Goal: Contribute content: Add original content to the website for others to see

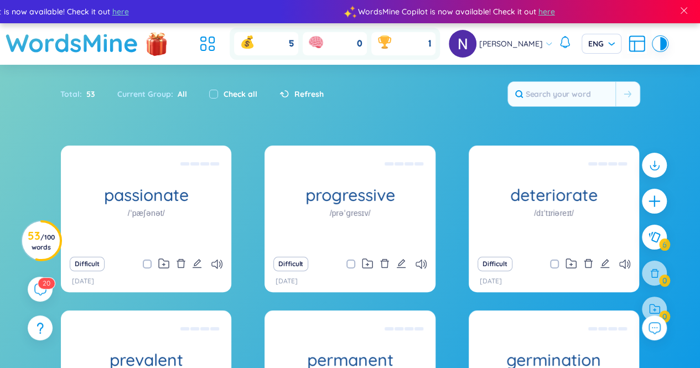
click at [406, 101] on div "Total : 53 Current Group : All Check all Refresh" at bounding box center [350, 100] width 691 height 48
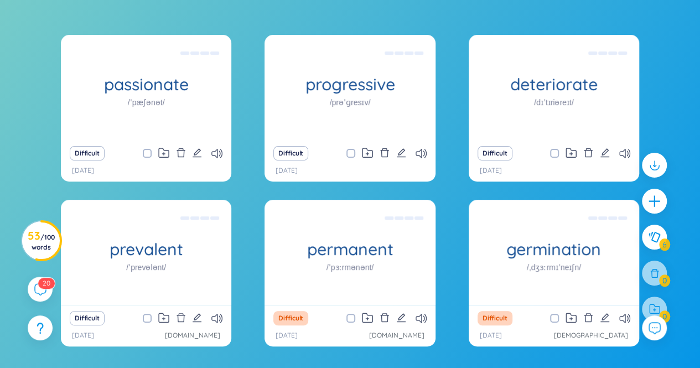
scroll to position [119, 0]
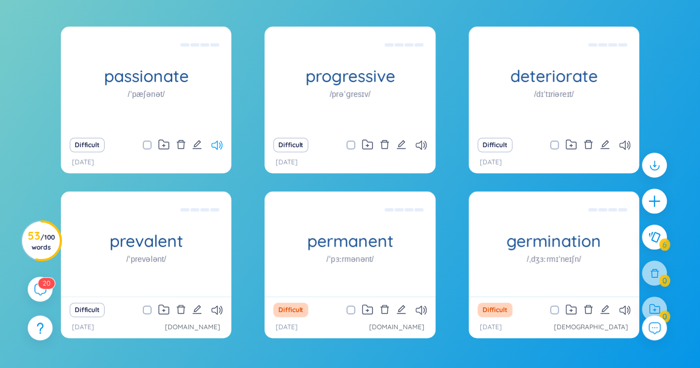
click at [214, 143] on icon at bounding box center [217, 145] width 11 height 9
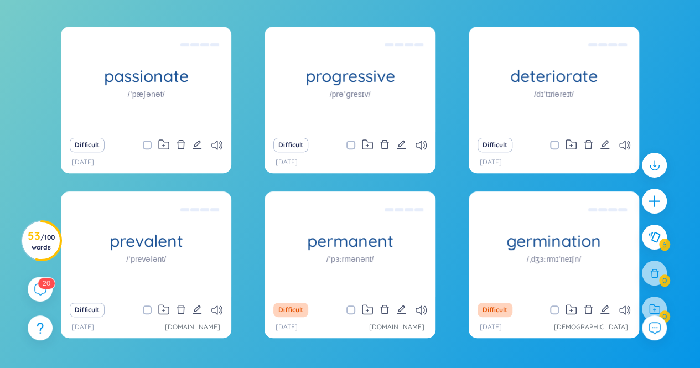
click at [683, 92] on div "passionate /ˈpæʃənət/ say đắm Difficult [DATE] progressive /prəˈɡresɪv/ tiến bộ…" at bounding box center [350, 207] width 689 height 360
click at [657, 205] on icon "plus" at bounding box center [655, 202] width 16 height 16
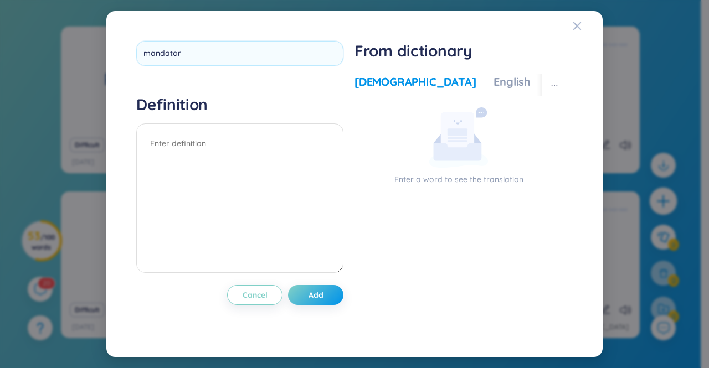
type input "mandatory"
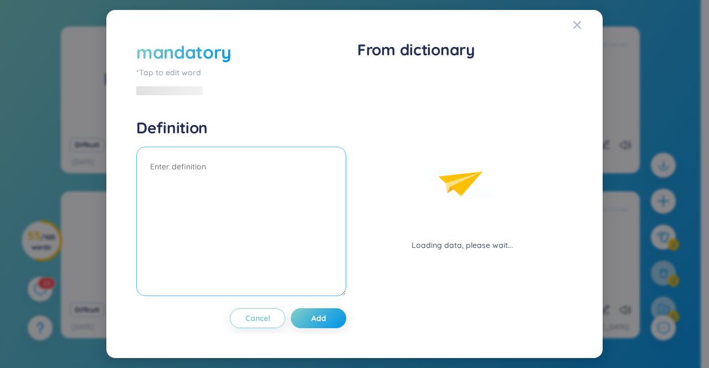
click at [241, 145] on div "Definition" at bounding box center [241, 209] width 210 height 182
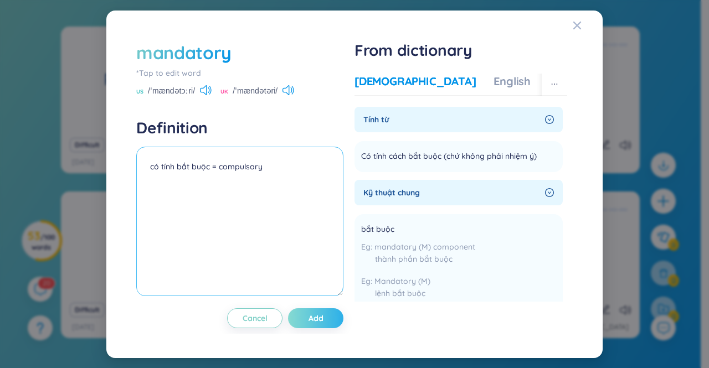
type textarea "có tính bắt buộc = compulsory"
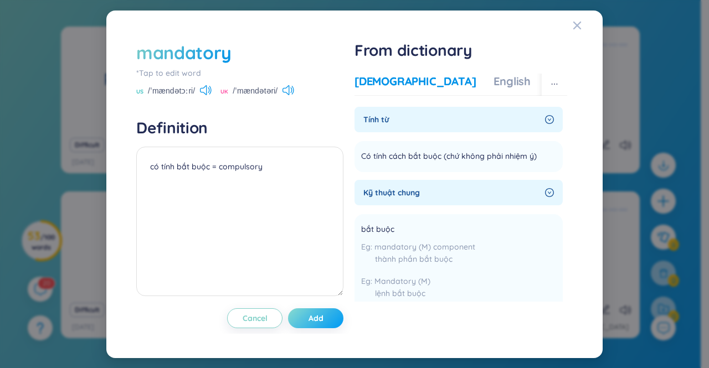
click at [322, 317] on span "Add" at bounding box center [315, 318] width 15 height 11
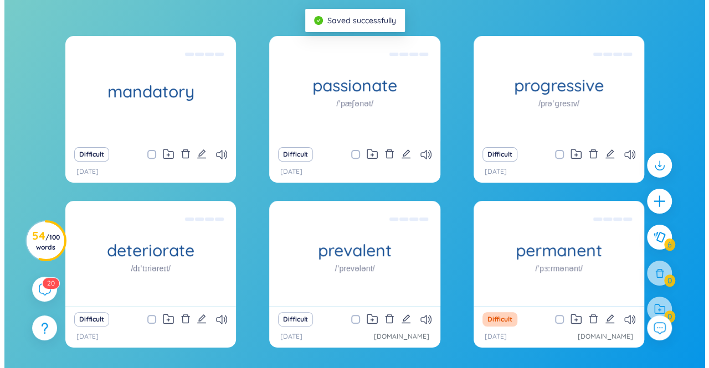
scroll to position [111, 0]
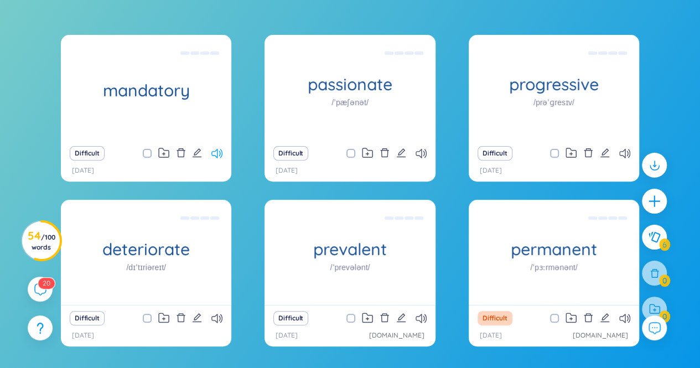
click at [217, 151] on icon at bounding box center [217, 153] width 11 height 9
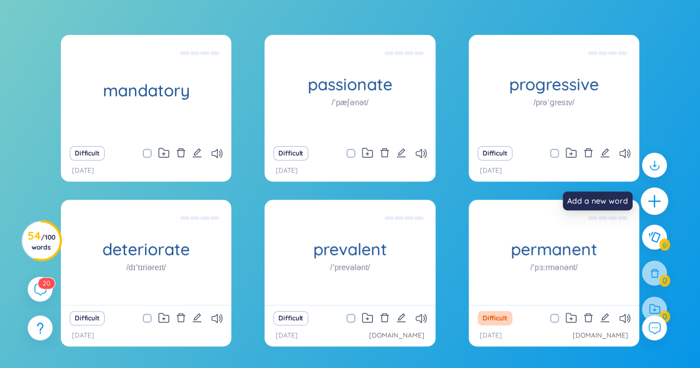
click at [653, 197] on icon "plus" at bounding box center [655, 202] width 16 height 16
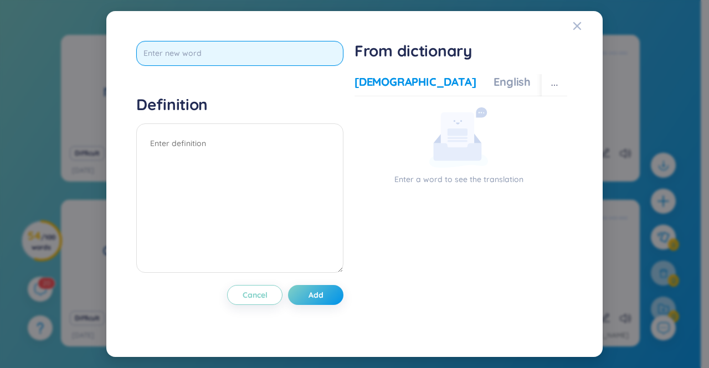
click at [250, 45] on input "text" at bounding box center [239, 53] width 207 height 25
type input "constrict"
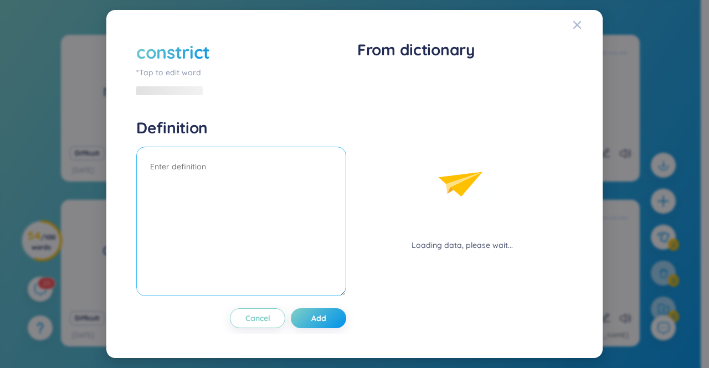
click at [219, 153] on textarea at bounding box center [241, 221] width 210 height 149
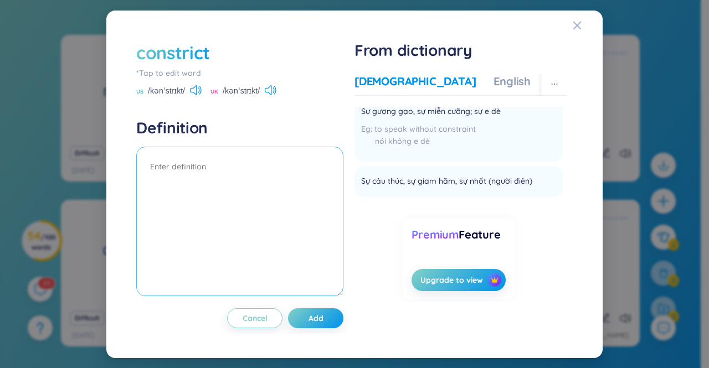
scroll to position [0, 0]
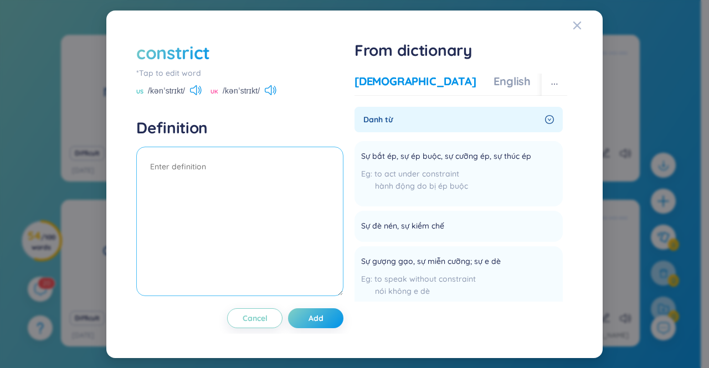
type textarea "s"
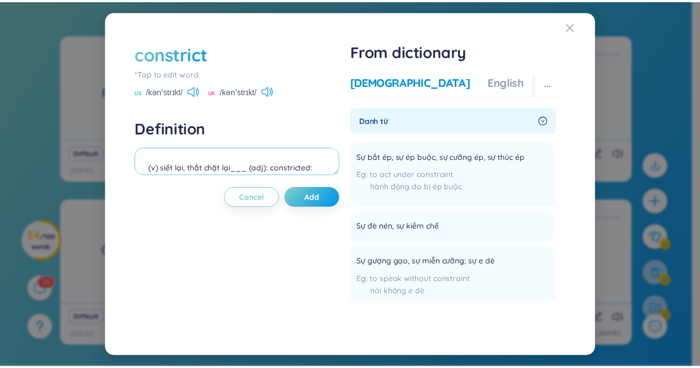
scroll to position [9, 0]
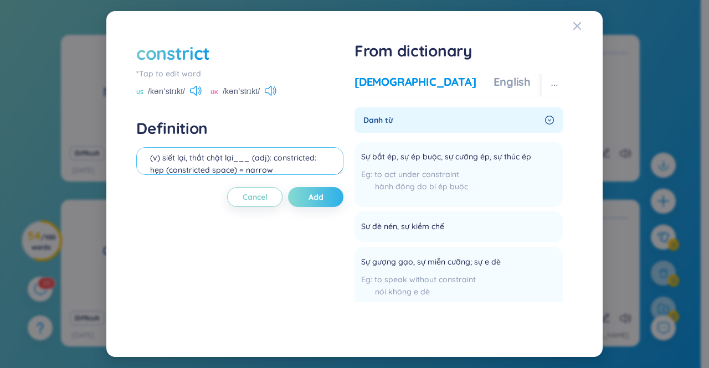
type textarea "(v) siết lại, thắt chặt lại___ (adj): constricted: hẹp (constricted space) = na…"
click at [318, 192] on span "Add" at bounding box center [315, 197] width 15 height 11
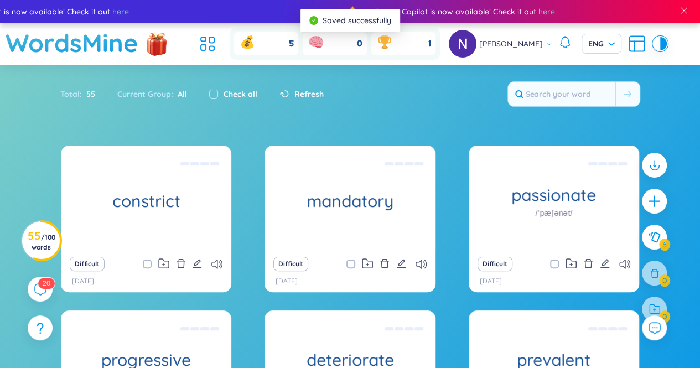
scroll to position [76, 0]
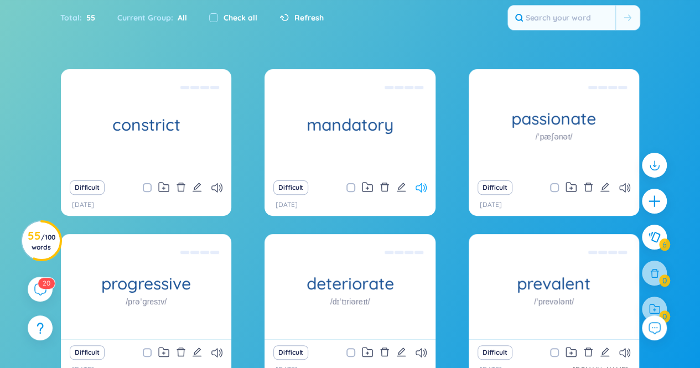
click at [424, 185] on icon at bounding box center [421, 187] width 11 height 9
click at [424, 187] on icon at bounding box center [421, 187] width 11 height 9
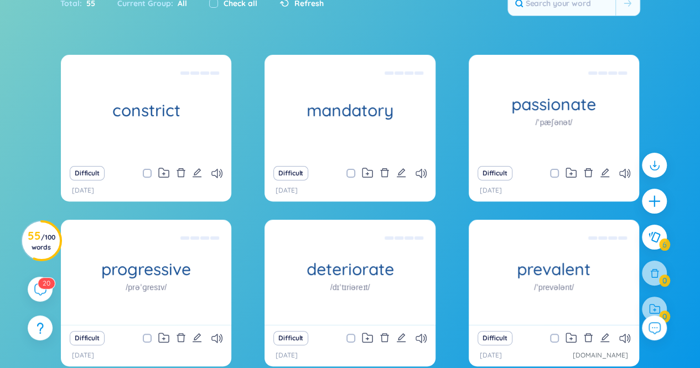
scroll to position [154, 0]
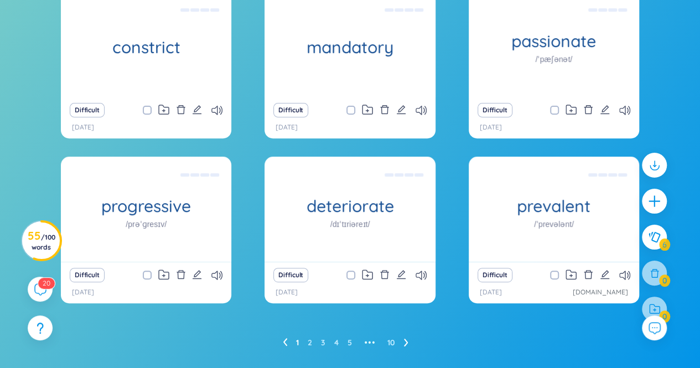
click at [474, 152] on div "constrict (v) siết lại, thắt chặt lại___ (adj): constricted: hẹp (constricted s…" at bounding box center [350, 155] width 579 height 326
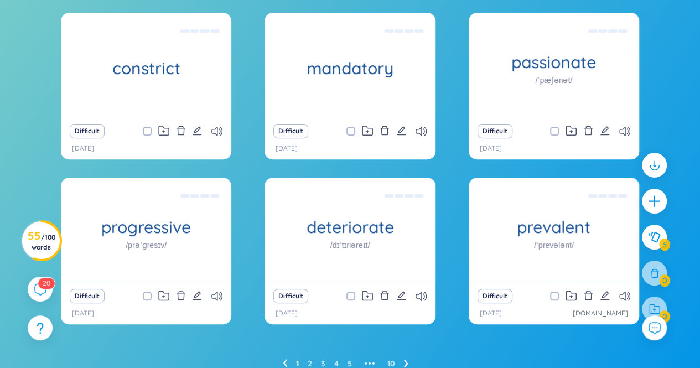
scroll to position [133, 0]
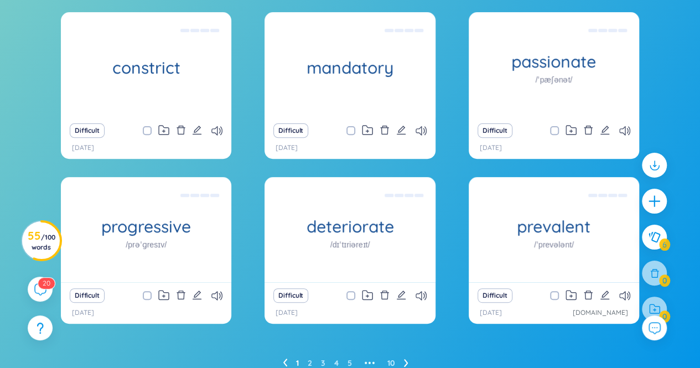
click at [662, 75] on div "constrict (v) siết lại, thắt chặt lại___ (adj): constricted: hẹp (constricted s…" at bounding box center [350, 192] width 689 height 360
click at [657, 195] on icon "plus" at bounding box center [655, 202] width 16 height 16
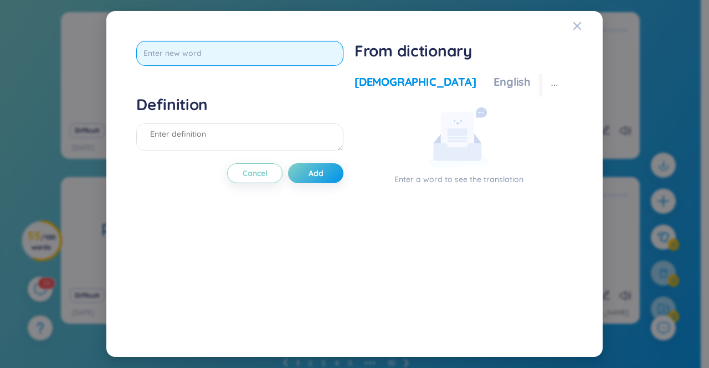
click at [230, 50] on input "text" at bounding box center [239, 53] width 207 height 25
type input "decelerate"
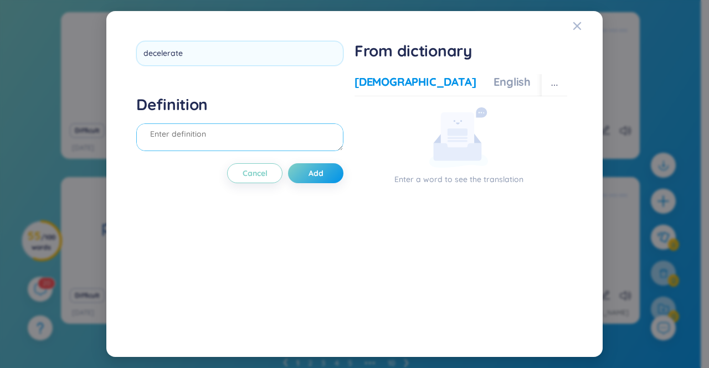
click at [209, 142] on div "Definition" at bounding box center [239, 125] width 207 height 60
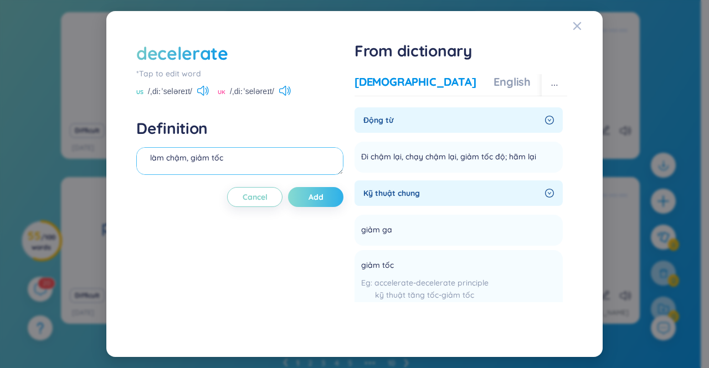
type textarea "làm chậm, giảm tốc"
click at [309, 187] on button "Add" at bounding box center [315, 197] width 55 height 20
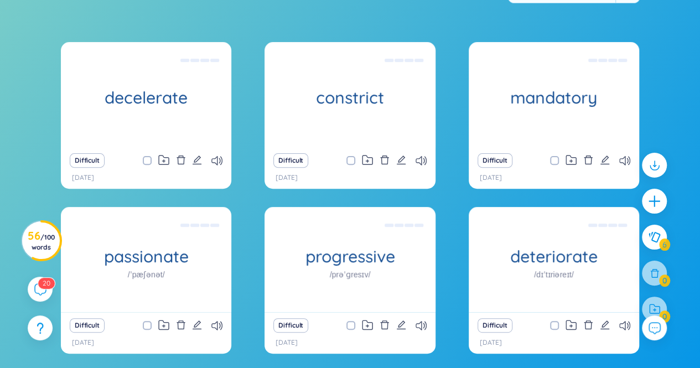
scroll to position [127, 0]
